Goal: Contribute content: Add original content to the website for others to see

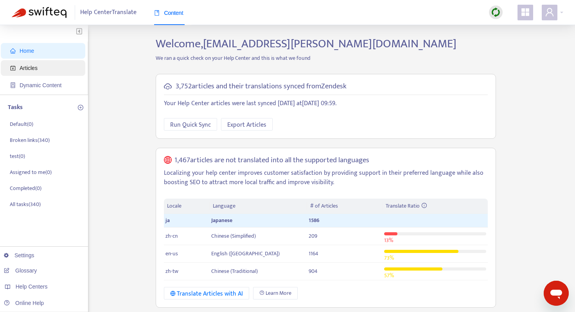
click at [32, 70] on span "Articles" at bounding box center [29, 68] width 18 height 6
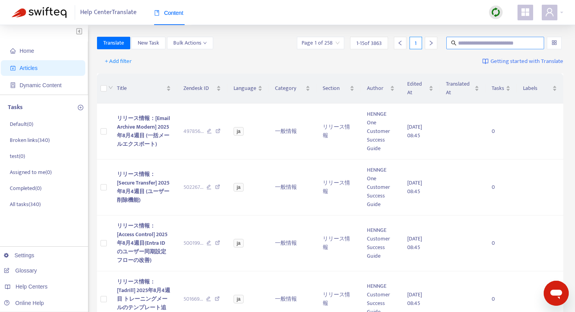
click at [477, 47] on span at bounding box center [495, 43] width 98 height 13
paste input "**********"
type input "**********"
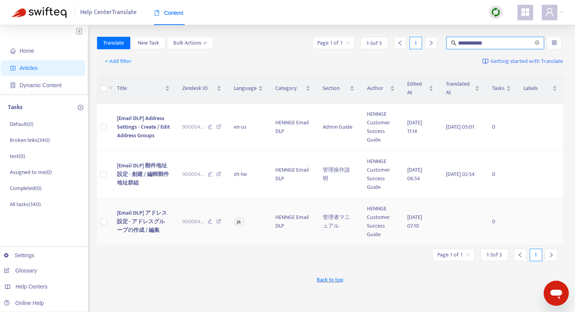
click at [129, 221] on span "[Email DLP] アドレス設定 - アドレスグループの作成 / 編集" at bounding box center [142, 221] width 50 height 26
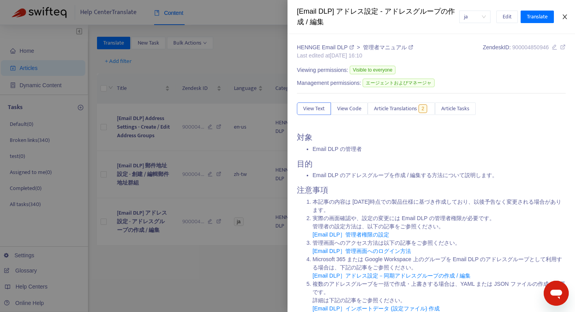
click at [565, 18] on icon "close" at bounding box center [565, 17] width 6 height 6
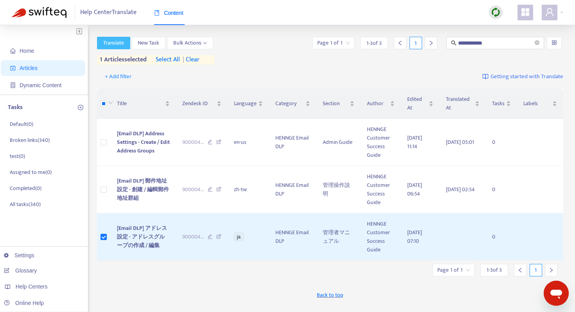
click at [110, 45] on span "Translate" at bounding box center [113, 43] width 21 height 9
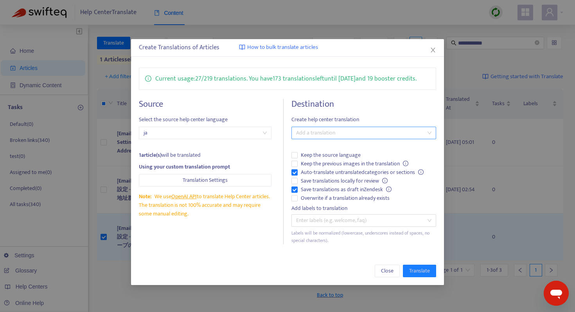
click at [333, 132] on div at bounding box center [359, 132] width 133 height 9
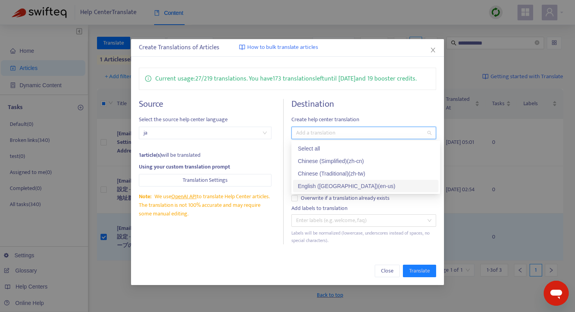
click at [329, 184] on div "English ([GEOGRAPHIC_DATA]) ( en-us )" at bounding box center [366, 186] width 136 height 9
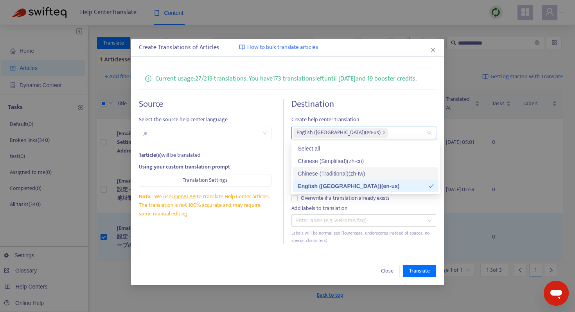
click at [252, 253] on div "Create Translations of Articles How to bulk translate articles Current usage: 2…" at bounding box center [287, 162] width 313 height 246
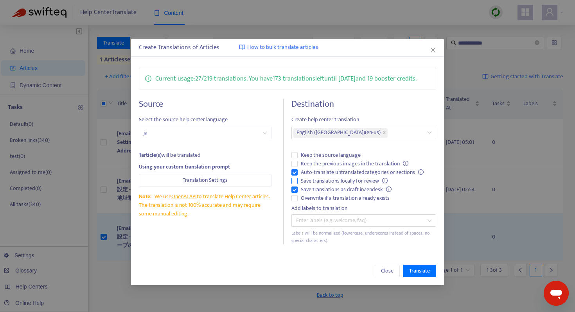
click at [309, 181] on span "Save translations locally for review" at bounding box center [344, 181] width 93 height 9
click at [338, 165] on span "Keep the previous images in the translation" at bounding box center [355, 164] width 114 height 9
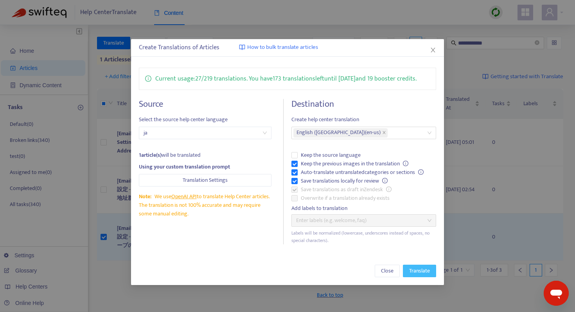
click at [413, 268] on span "Translate" at bounding box center [419, 271] width 21 height 9
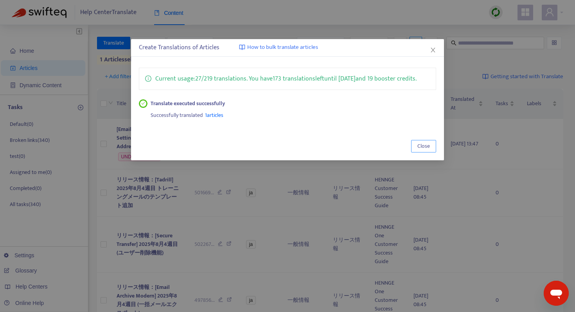
click at [422, 149] on span "Close" at bounding box center [423, 146] width 13 height 9
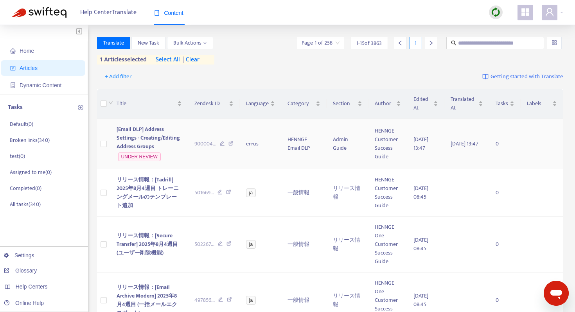
click at [154, 132] on span "[Email DLP] Address Settings - Creating/Editing Address Groups" at bounding box center [148, 138] width 63 height 26
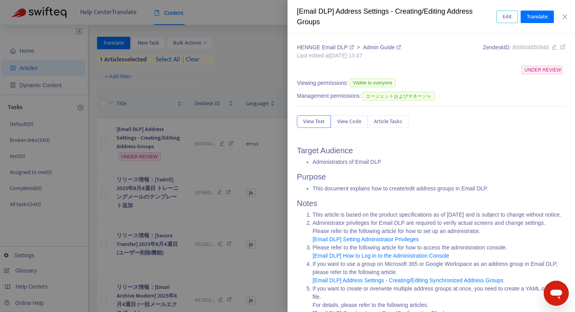
click at [503, 18] on span "Edit" at bounding box center [507, 17] width 9 height 9
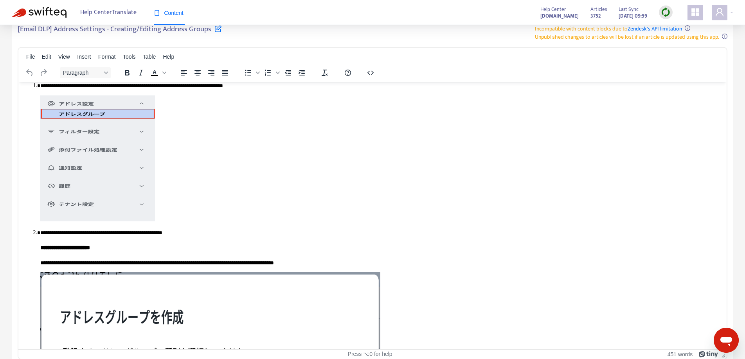
scroll to position [111, 0]
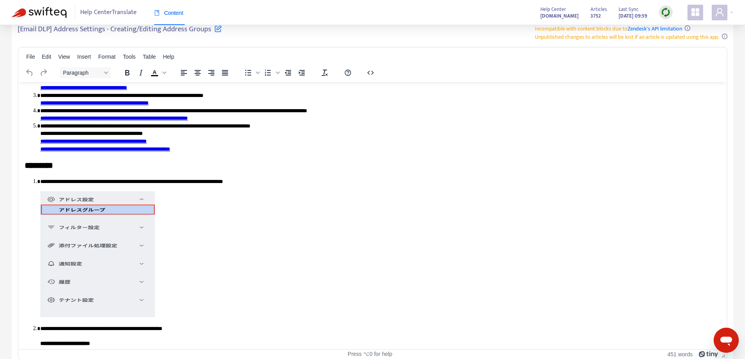
click at [110, 246] on img "Rich Text Area. Press ALT-0 for help." at bounding box center [97, 254] width 115 height 126
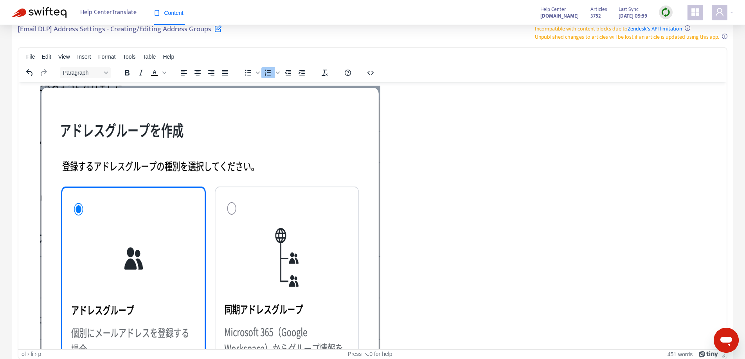
scroll to position [585, 0]
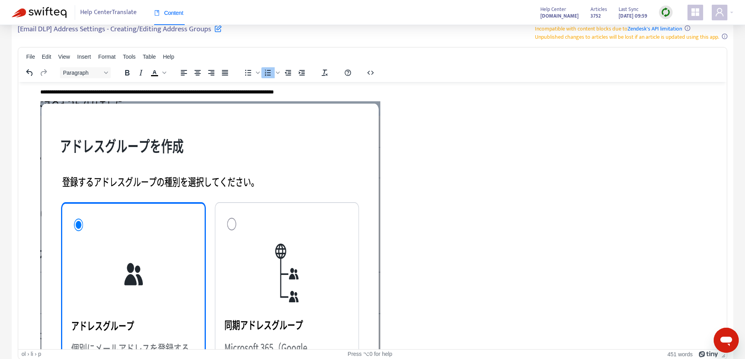
click at [226, 167] on img "Rich Text Area. Press ALT-0 for help." at bounding box center [210, 287] width 340 height 372
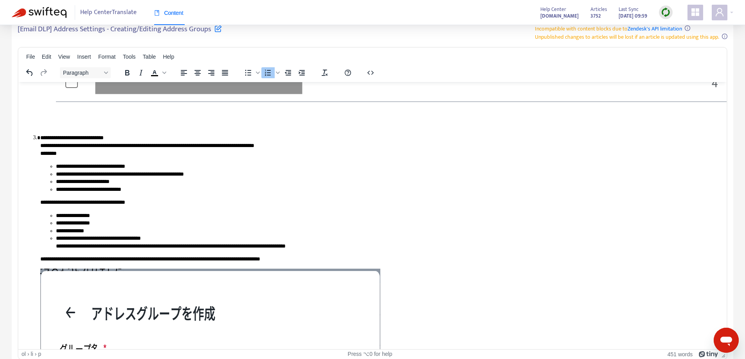
scroll to position [973, 0]
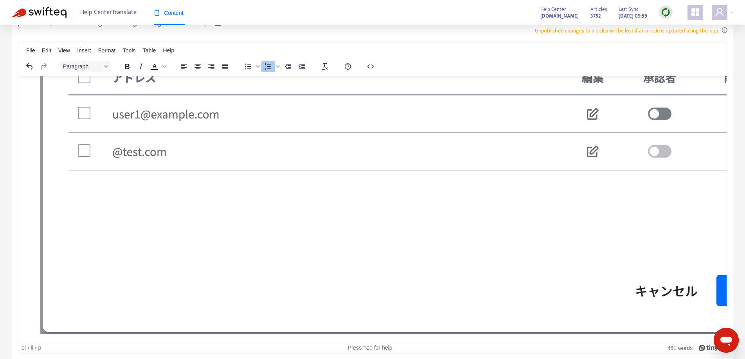
scroll to position [1441, 0]
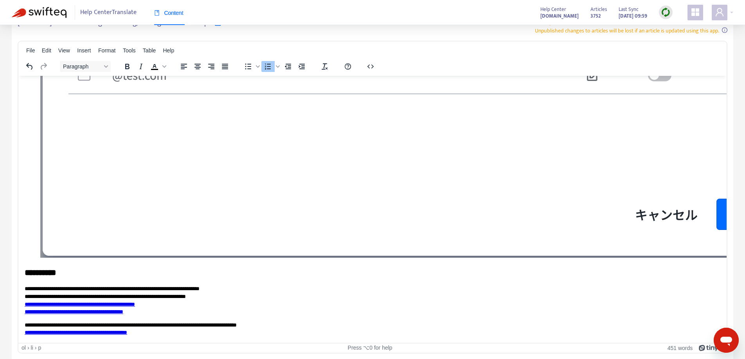
scroll to position [1708, 0]
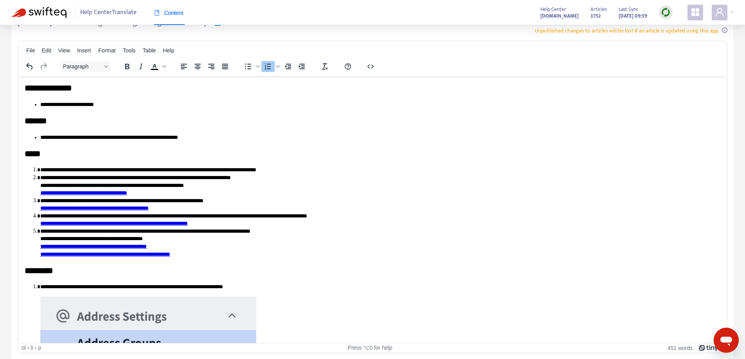
scroll to position [0, 0]
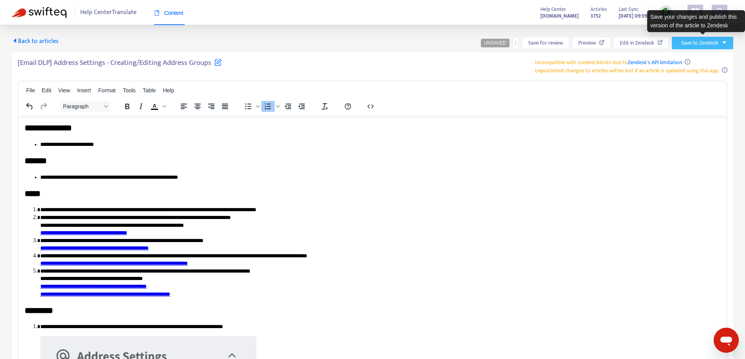
click at [575, 40] on span "Save to Zendesk" at bounding box center [699, 43] width 37 height 9
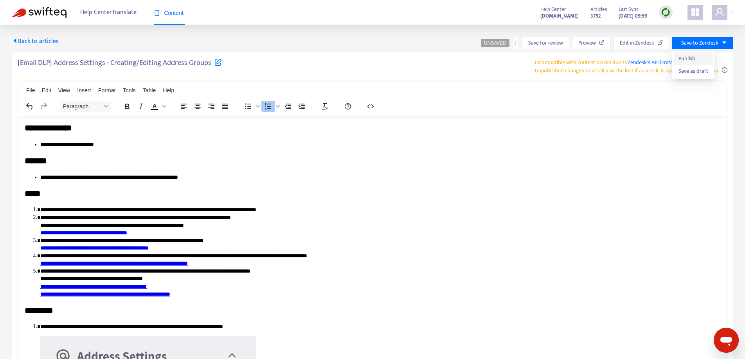
click at [575, 59] on span "Publish" at bounding box center [693, 58] width 30 height 9
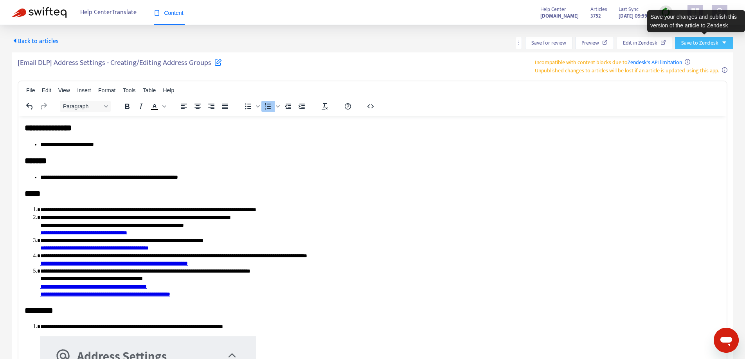
click at [575, 40] on span "Save to Zendesk" at bounding box center [699, 43] width 37 height 9
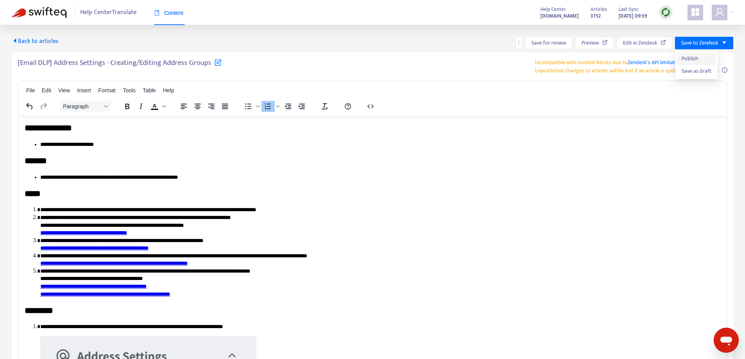
click at [575, 60] on span "Publish" at bounding box center [696, 58] width 30 height 9
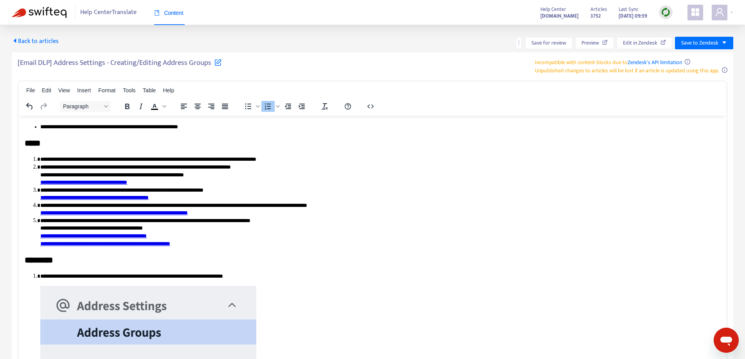
scroll to position [50, 4]
click at [113, 180] on link "**********" at bounding box center [83, 181] width 87 height 5
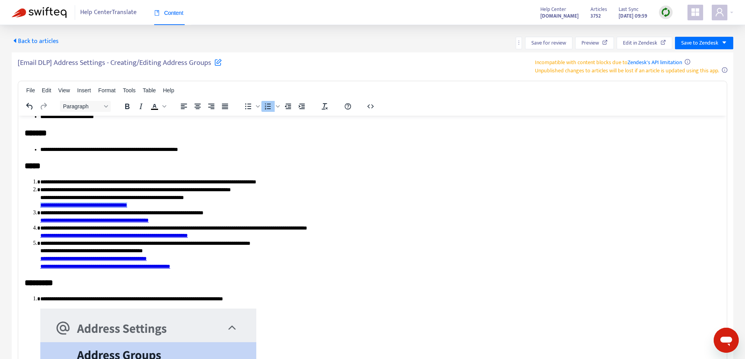
scroll to position [2, 4]
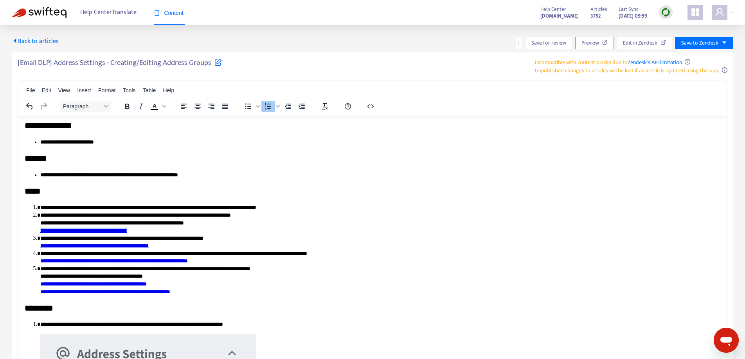
click at [575, 44] on span "Preview" at bounding box center [590, 43] width 18 height 9
click at [41, 10] on img at bounding box center [39, 12] width 55 height 11
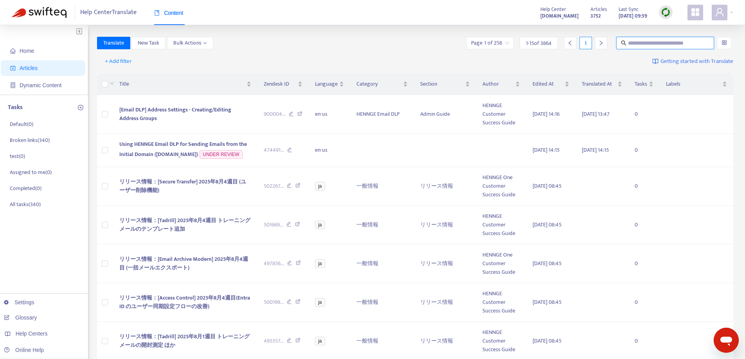
click at [575, 42] on input "text" at bounding box center [665, 43] width 75 height 9
paste input "**********"
type input "**********"
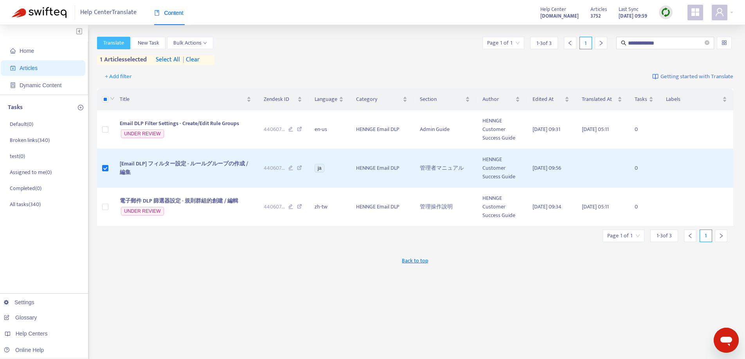
click at [116, 41] on span "Translate" at bounding box center [113, 43] width 21 height 9
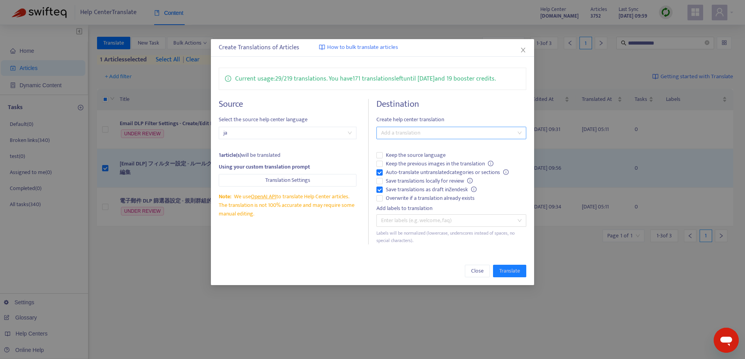
click at [416, 133] on div at bounding box center [447, 132] width 138 height 9
click at [422, 182] on div "English ([GEOGRAPHIC_DATA]) ( en-us )" at bounding box center [451, 186] width 137 height 9
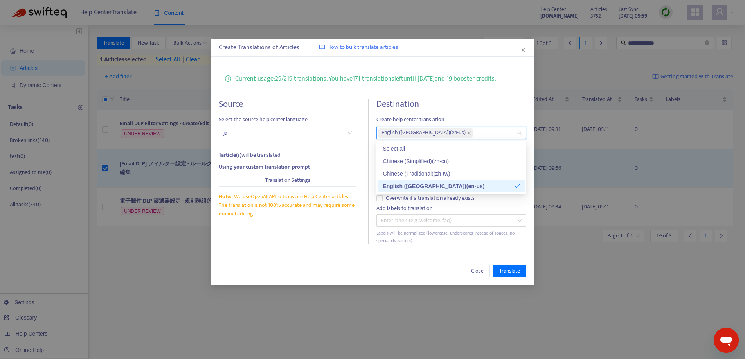
click at [335, 246] on div "Current usage: 29 / 219 translations . You have 171 translations left until [DA…" at bounding box center [372, 156] width 323 height 192
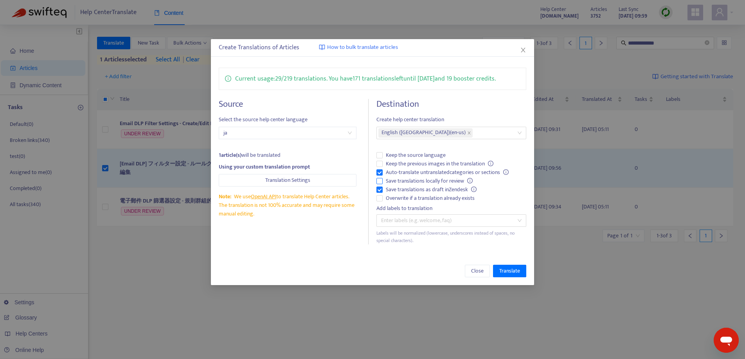
click at [432, 180] on span "Save translations locally for review" at bounding box center [429, 181] width 93 height 9
click at [512, 275] on span "Translate" at bounding box center [509, 271] width 21 height 9
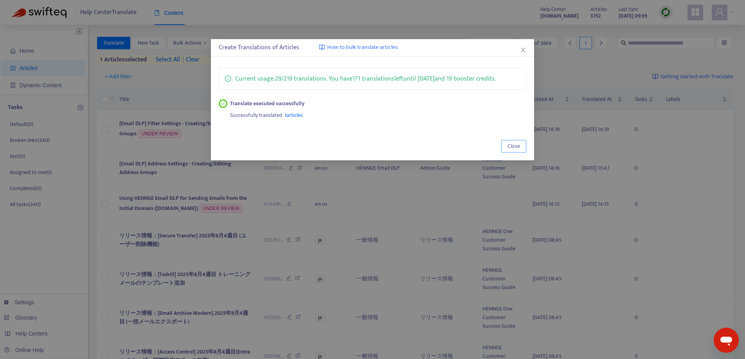
click at [516, 149] on span "Close" at bounding box center [513, 146] width 13 height 9
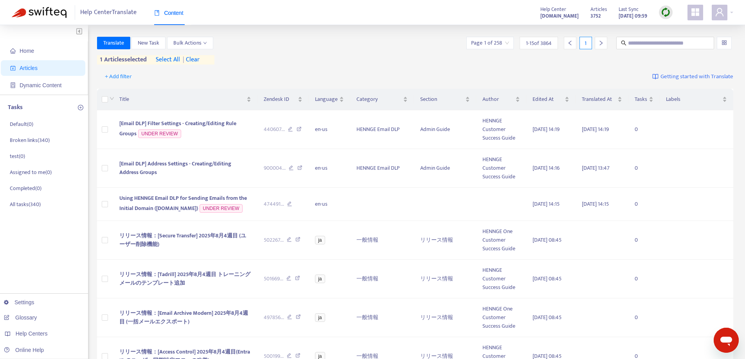
click at [17, 65] on span "Articles" at bounding box center [44, 68] width 69 height 16
click at [26, 48] on span "Home" at bounding box center [27, 51] width 14 height 6
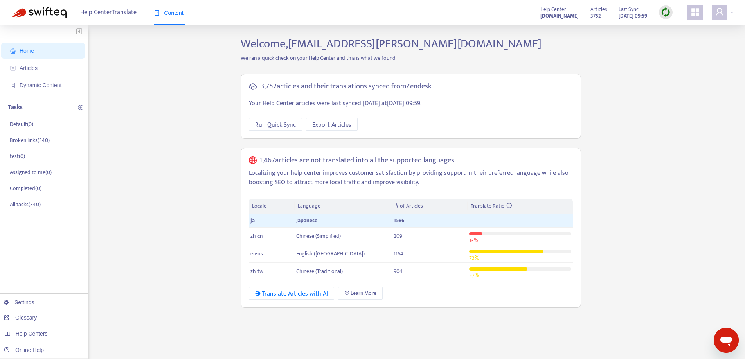
click at [26, 48] on span "Home" at bounding box center [27, 51] width 14 height 6
click at [30, 71] on span "Articles" at bounding box center [29, 68] width 18 height 6
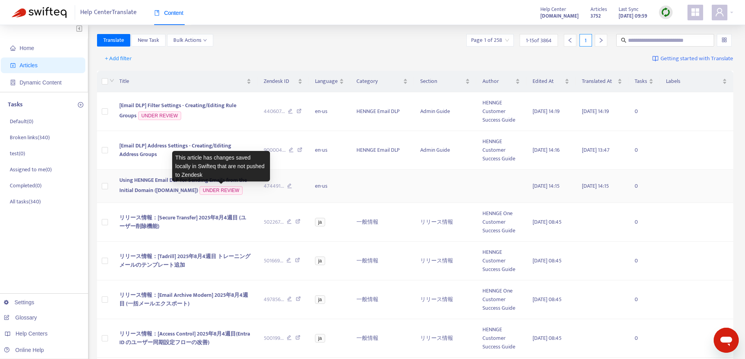
scroll to position [0, 0]
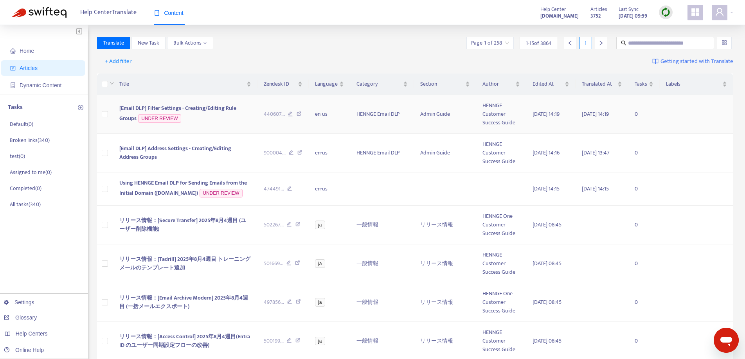
click at [207, 106] on span "[Email DLP] Filter Settings - Creating/Editing Rule Groups" at bounding box center [177, 113] width 117 height 19
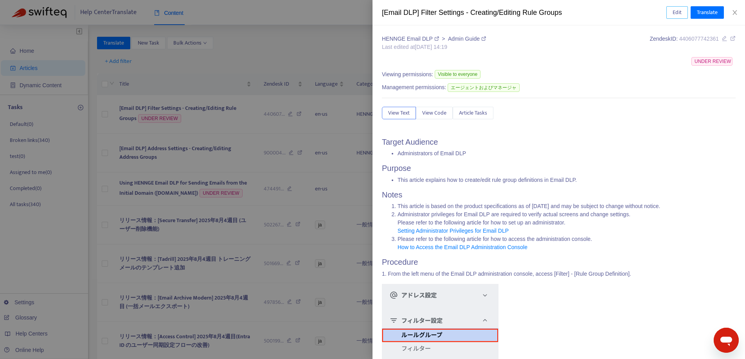
click at [575, 13] on span "Edit" at bounding box center [676, 12] width 9 height 9
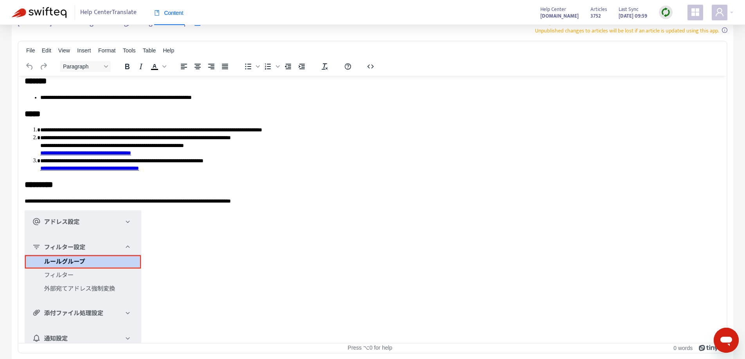
scroll to position [134, 0]
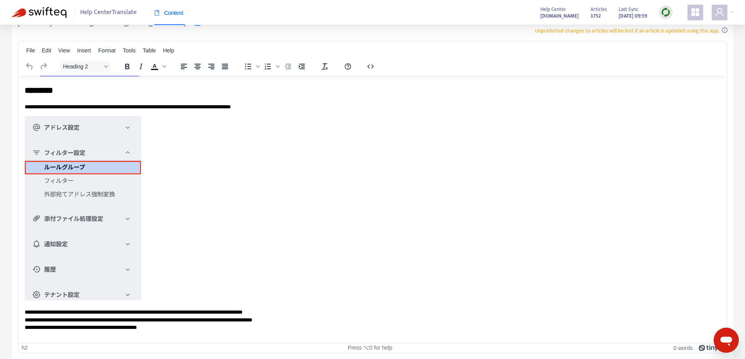
click at [129, 226] on img "Rich Text Area. Press ALT-0 for help." at bounding box center [83, 208] width 117 height 184
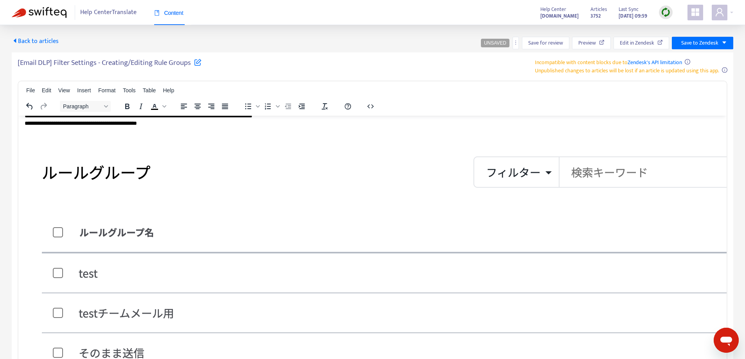
scroll to position [212, 0]
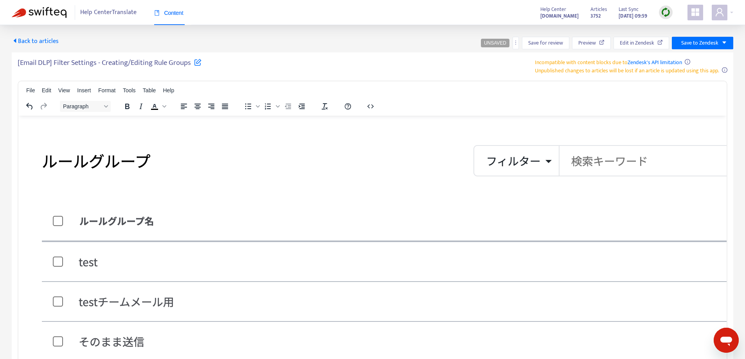
click at [31, 84] on img "Rich Text Area. Press ALT-0 for help." at bounding box center [28, 81] width 6 height 6
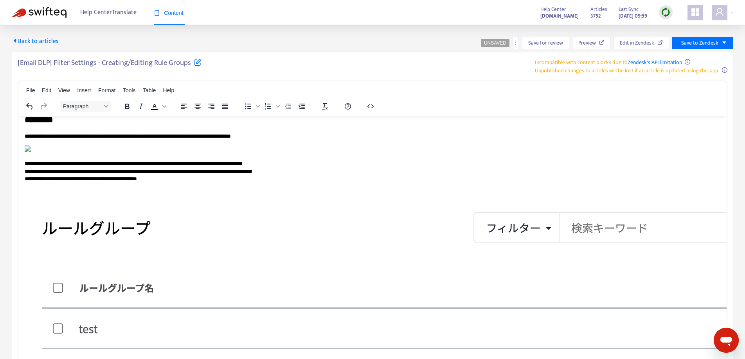
scroll to position [126, 0]
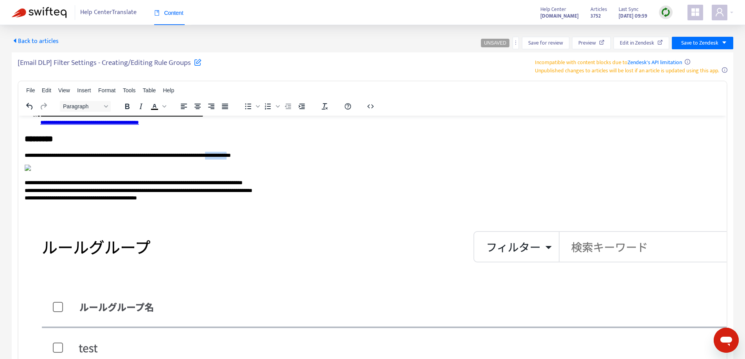
drag, startPoint x: 246, startPoint y: 155, endPoint x: 270, endPoint y: 158, distance: 23.6
click at [270, 158] on p "**********" at bounding box center [373, 155] width 696 height 8
click at [210, 155] on p "**********" at bounding box center [373, 155] width 696 height 8
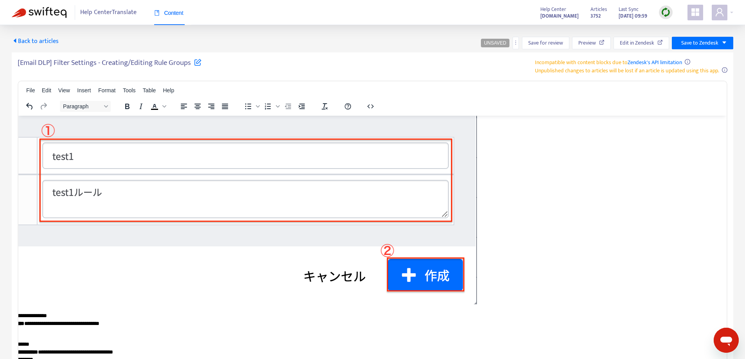
scroll to position [630, 0]
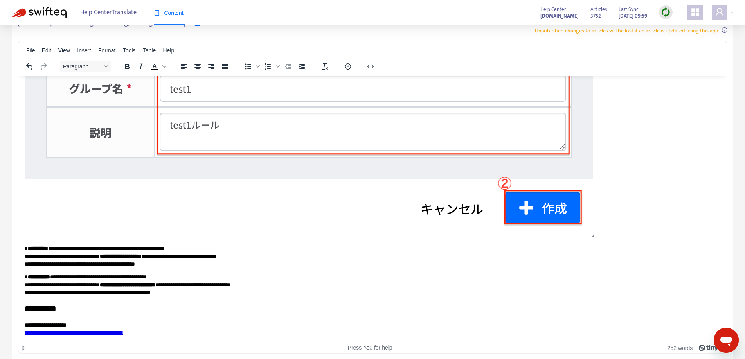
scroll to position [1025, 0]
click at [108, 213] on img "Rich Text Area. Press ALT-0 for help." at bounding box center [310, 118] width 570 height 235
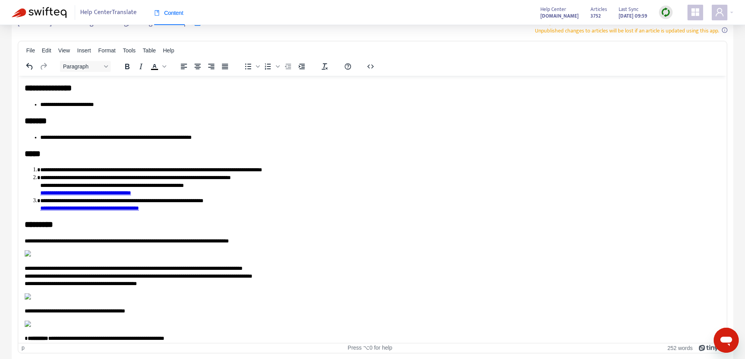
scroll to position [0, 0]
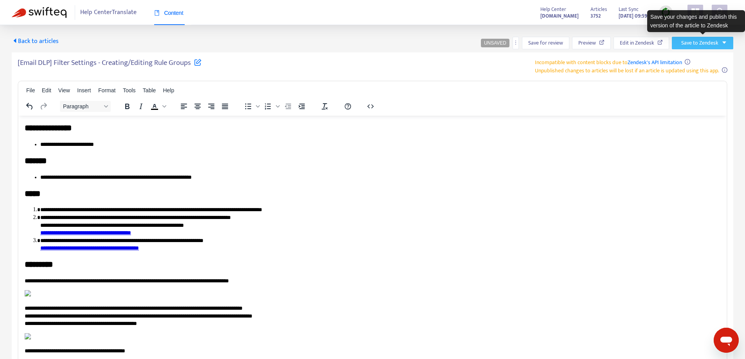
click at [575, 44] on span "Save to Zendesk" at bounding box center [699, 43] width 37 height 9
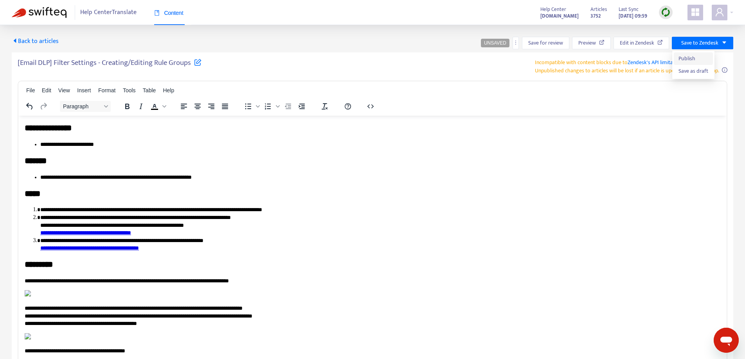
click at [575, 59] on span "Publish" at bounding box center [693, 58] width 30 height 9
